Goal: Task Accomplishment & Management: Use online tool/utility

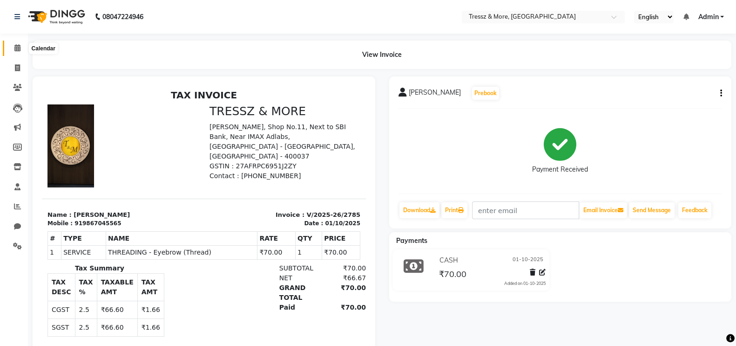
click at [14, 49] on icon at bounding box center [17, 47] width 6 height 7
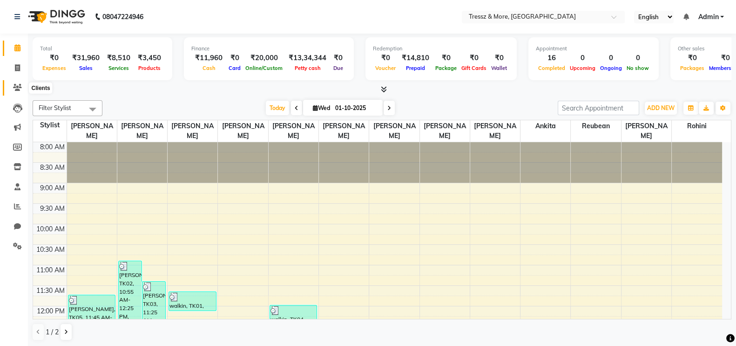
click at [19, 89] on icon at bounding box center [17, 87] width 9 height 7
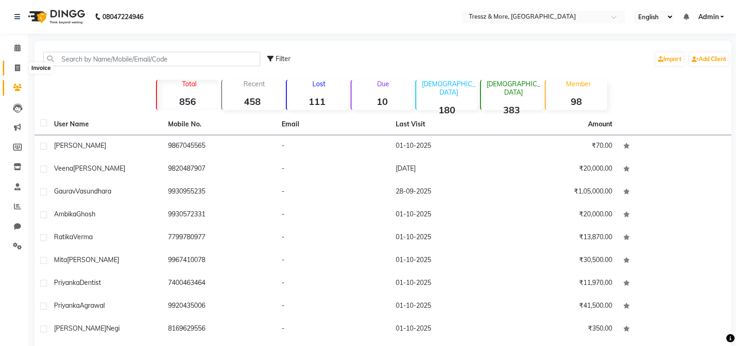
click at [19, 72] on span at bounding box center [17, 68] width 16 height 11
select select "service"
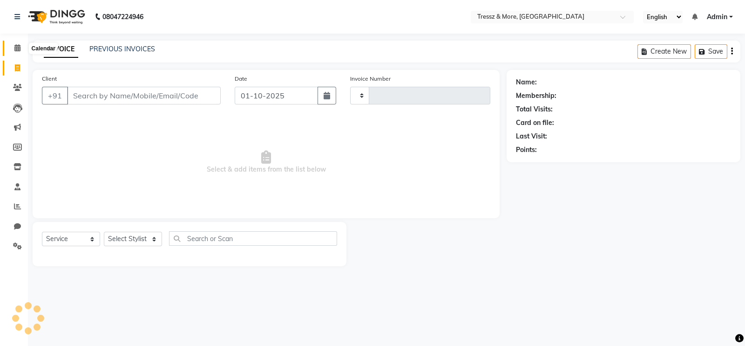
click at [18, 50] on icon at bounding box center [17, 47] width 6 height 7
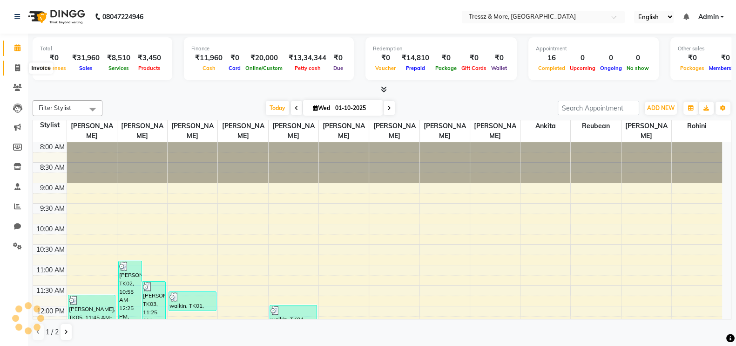
click at [17, 66] on icon at bounding box center [17, 67] width 5 height 7
select select "3037"
select select "service"
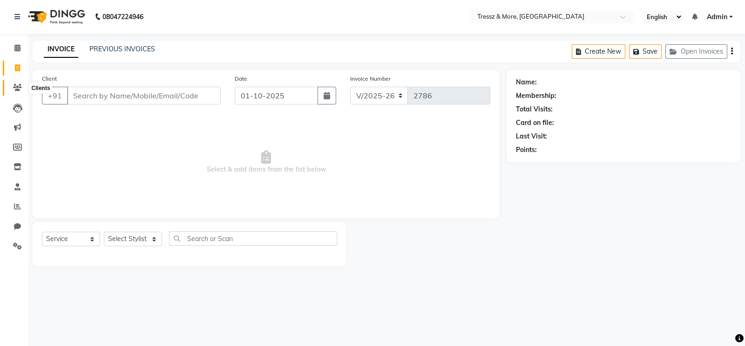
click at [15, 91] on span at bounding box center [17, 87] width 16 height 11
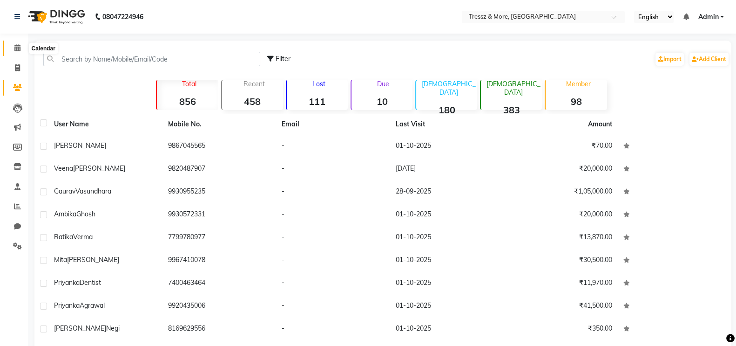
click at [19, 48] on icon at bounding box center [17, 47] width 6 height 7
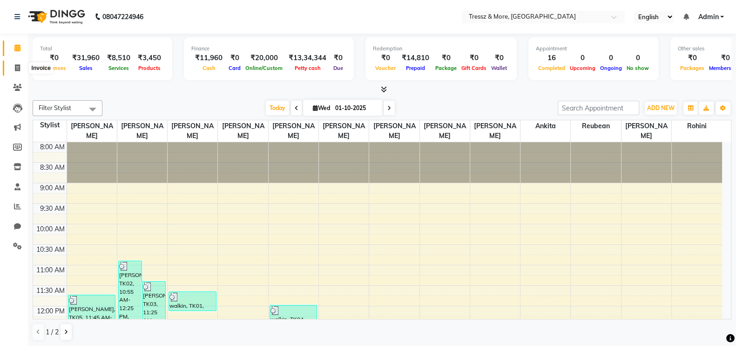
click at [14, 71] on span at bounding box center [17, 68] width 16 height 11
select select "service"
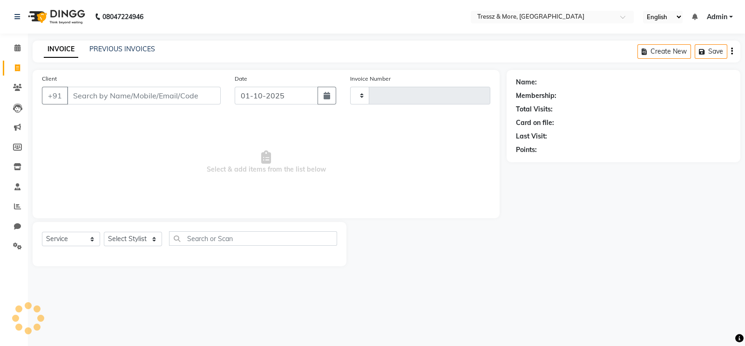
type input "2786"
select select "3037"
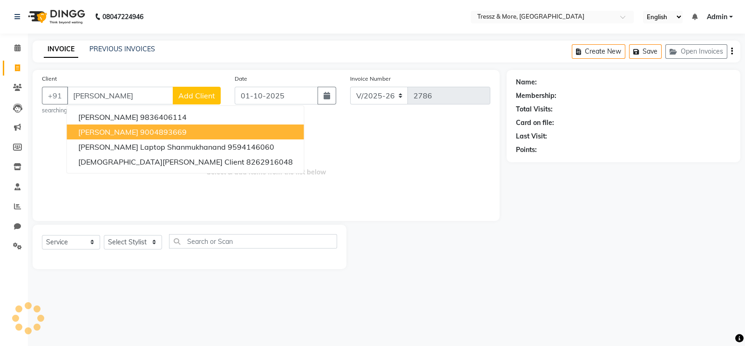
click at [190, 126] on button "[PERSON_NAME] 9004893669" at bounding box center [185, 131] width 237 height 15
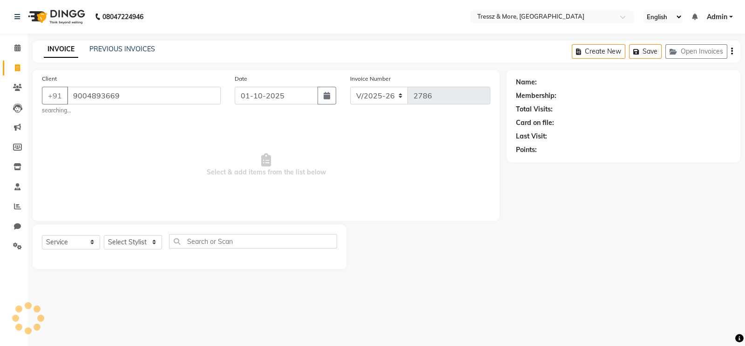
type input "9004893669"
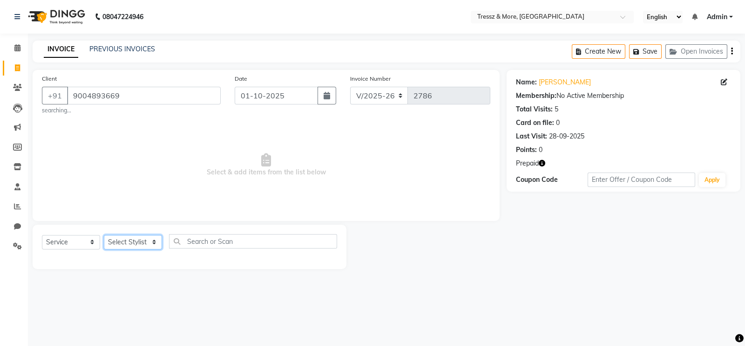
click at [145, 239] on select "Select Stylist [PERSON_NAME] Anas [PERSON_NAME] [PERSON_NAME] [PERSON_NAME] [PE…" at bounding box center [133, 242] width 58 height 14
select select "89349"
click at [104, 235] on select "Select Stylist [PERSON_NAME] Anas [PERSON_NAME] [PERSON_NAME] [PERSON_NAME] [PE…" at bounding box center [133, 242] width 58 height 14
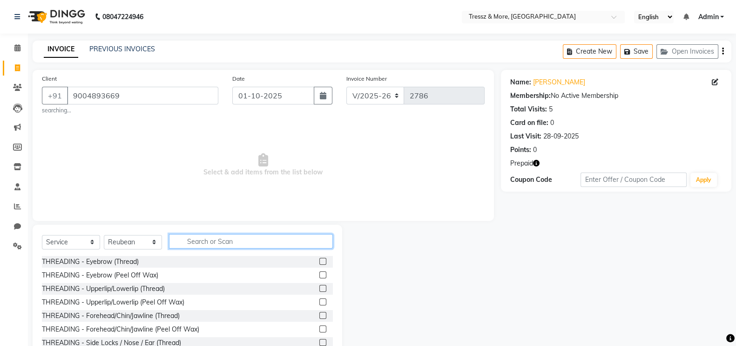
click at [224, 241] on input "text" at bounding box center [251, 241] width 164 height 14
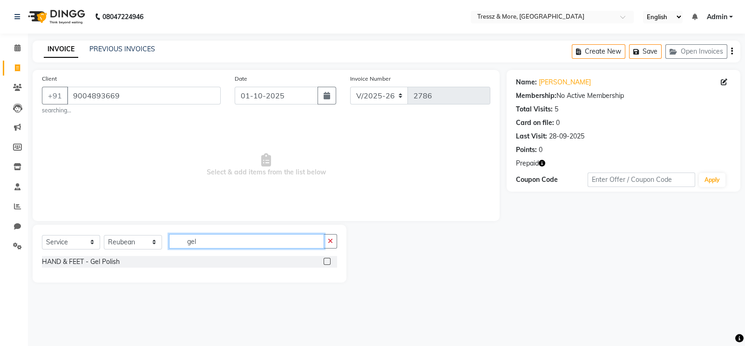
type input "gel"
click at [327, 261] on label at bounding box center [327, 261] width 7 height 7
click at [327, 261] on input "checkbox" at bounding box center [327, 261] width 6 height 6
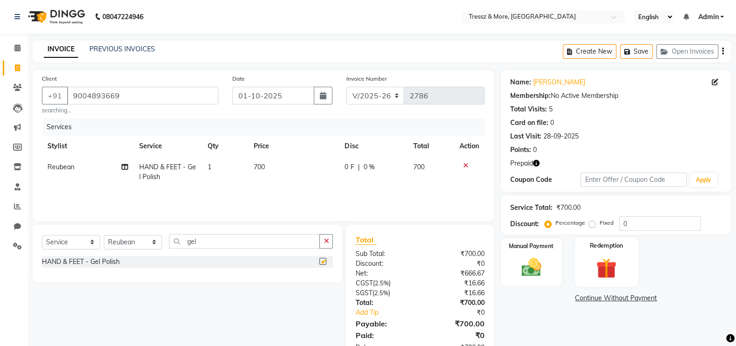
checkbox input "false"
click at [617, 264] on img at bounding box center [606, 267] width 33 height 25
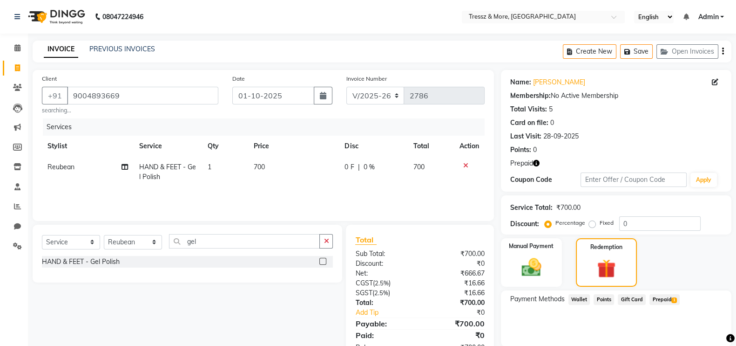
click at [662, 298] on span "Prepaid 1" at bounding box center [665, 299] width 30 height 11
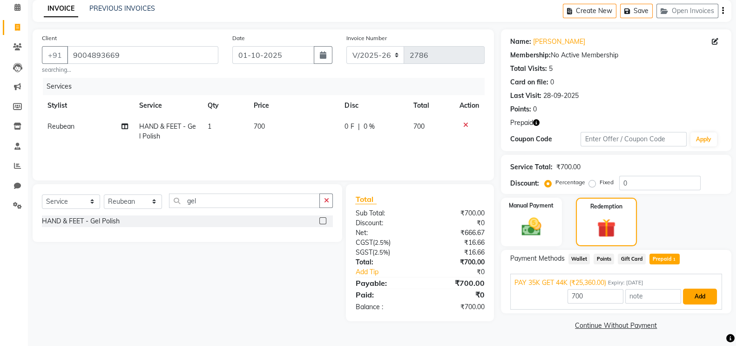
click at [703, 301] on button "Add" at bounding box center [700, 296] width 34 height 16
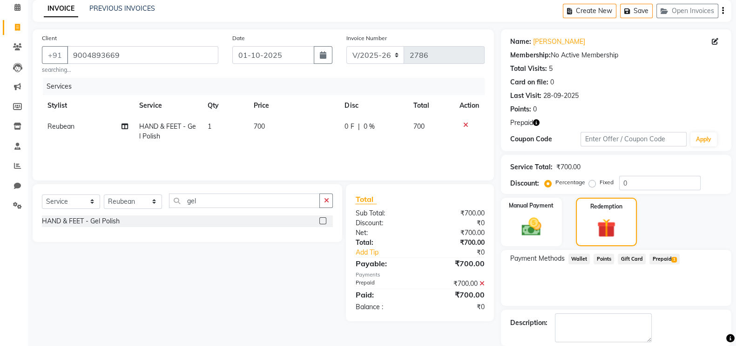
scroll to position [86, 0]
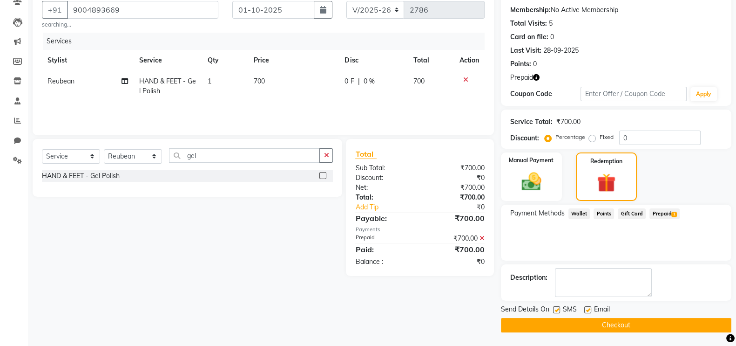
click at [536, 76] on icon "button" at bounding box center [536, 77] width 7 height 7
click at [482, 238] on icon at bounding box center [482, 238] width 5 height 7
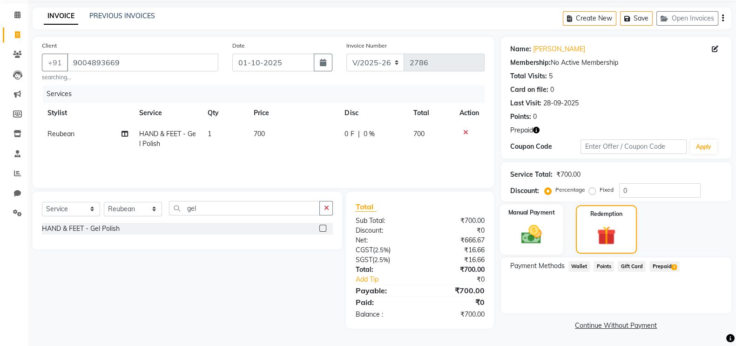
click at [529, 224] on img at bounding box center [531, 233] width 33 height 23
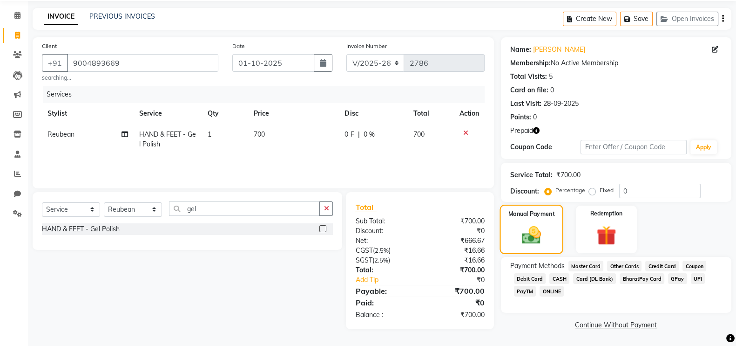
scroll to position [33, 0]
click at [258, 136] on span "700" at bounding box center [259, 134] width 11 height 8
select select "89349"
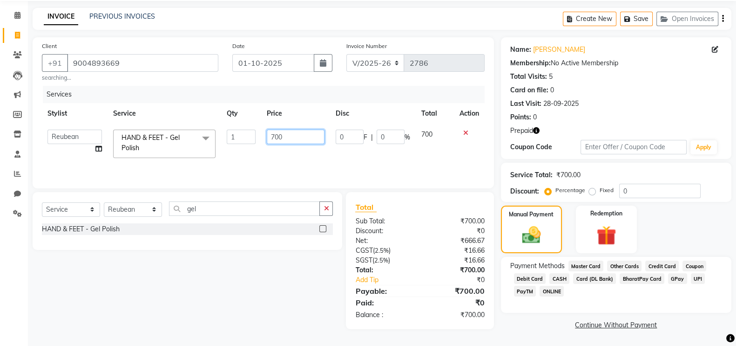
click at [285, 136] on input "700" at bounding box center [296, 136] width 58 height 14
type input "6200"
click at [294, 163] on div "Services Stylist Service Qty Price Disc Total Action [PERSON_NAME] Anas [PERSON…" at bounding box center [263, 132] width 443 height 93
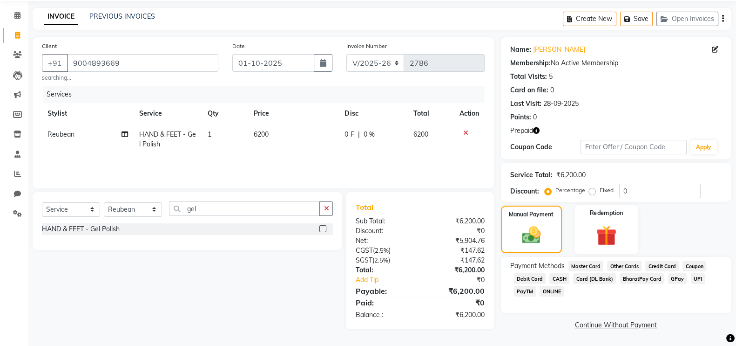
click at [604, 223] on img at bounding box center [606, 235] width 33 height 25
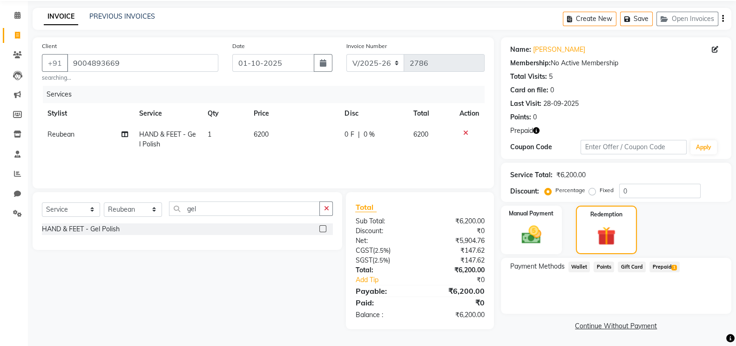
click at [666, 266] on span "Prepaid 1" at bounding box center [665, 266] width 30 height 11
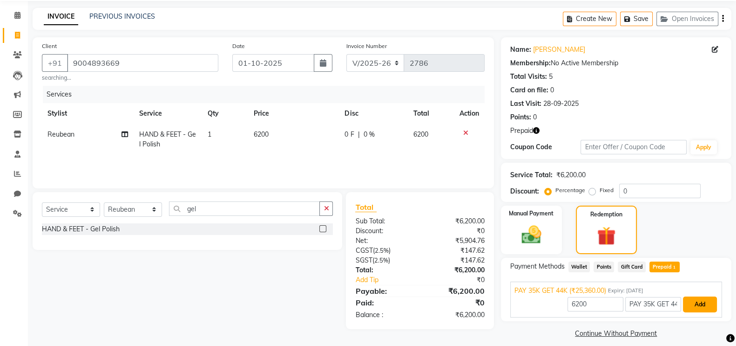
click at [702, 305] on button "Add" at bounding box center [700, 304] width 34 height 16
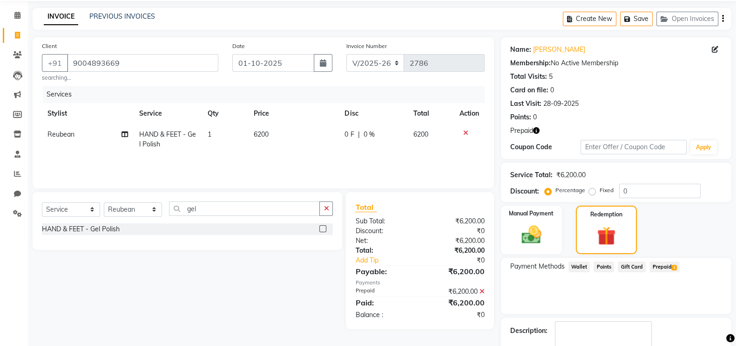
scroll to position [86, 0]
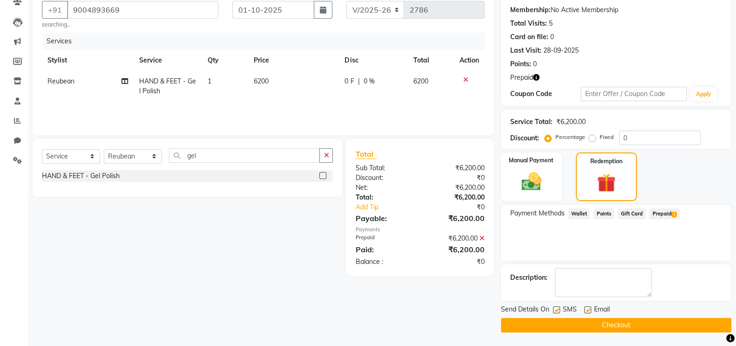
click at [587, 308] on label at bounding box center [587, 309] width 7 height 7
click at [587, 308] on input "checkbox" at bounding box center [587, 310] width 6 height 6
checkbox input "false"
click at [554, 309] on label at bounding box center [556, 309] width 7 height 7
click at [554, 309] on input "checkbox" at bounding box center [556, 310] width 6 height 6
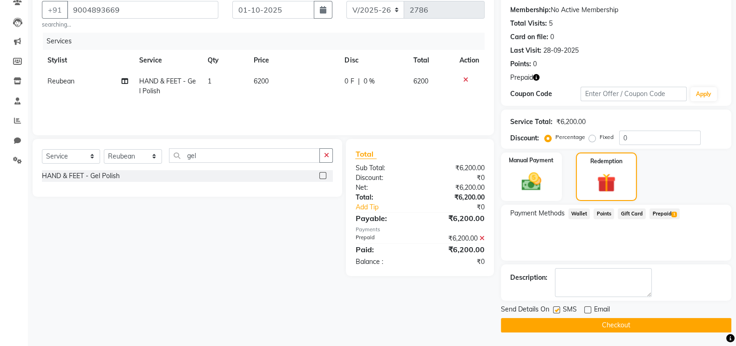
checkbox input "false"
click at [557, 318] on button "Checkout" at bounding box center [616, 325] width 231 height 14
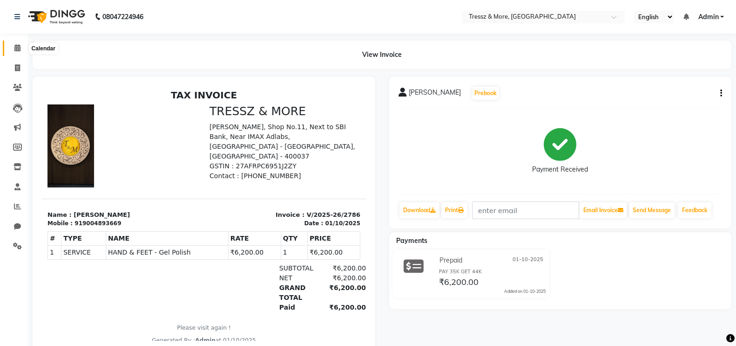
click at [18, 48] on icon at bounding box center [17, 47] width 6 height 7
